Goal: Navigation & Orientation: Find specific page/section

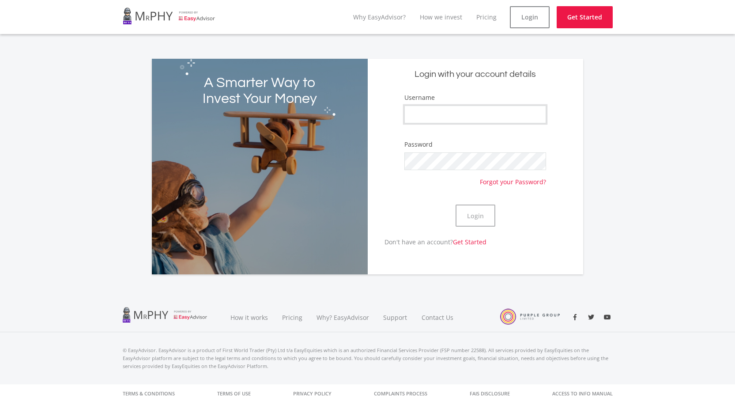
click at [450, 114] on input "Username" at bounding box center [475, 114] width 142 height 18
type input "xemnyandu"
click at [151, 13] on link at bounding box center [169, 16] width 93 height 25
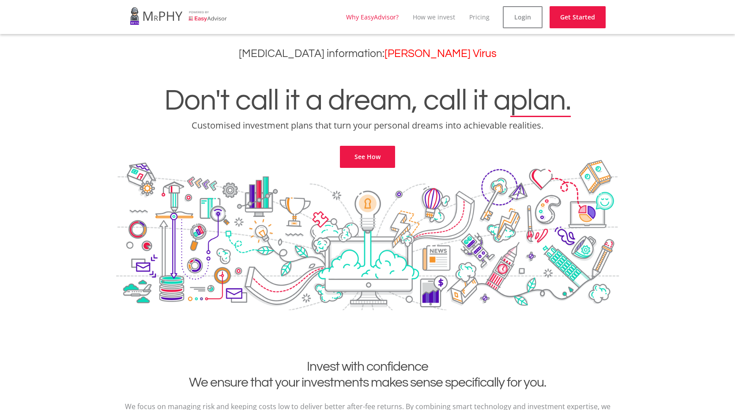
click at [369, 16] on link "Why EasyAdvisor?" at bounding box center [372, 17] width 53 height 8
